Goal: Answer question/provide support

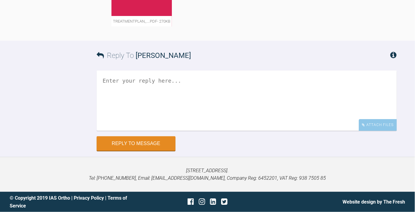
scroll to position [1762, 0]
click at [161, 110] on textarea at bounding box center [247, 101] width 300 height 60
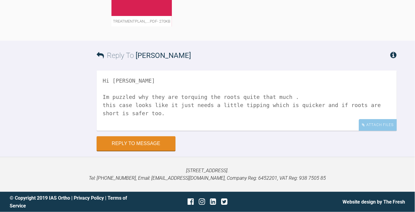
click at [171, 115] on textarea "Hi [PERSON_NAME] Im puzzled why they are torquing the roots quite that much . t…" at bounding box center [247, 101] width 300 height 60
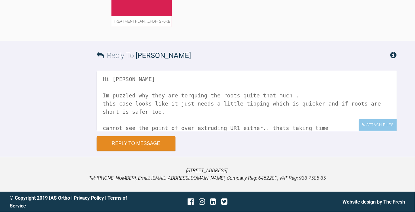
type textarea "Hi [PERSON_NAME] Im puzzled why they are torquing the roots quite that much . t…"
